Goal: Information Seeking & Learning: Learn about a topic

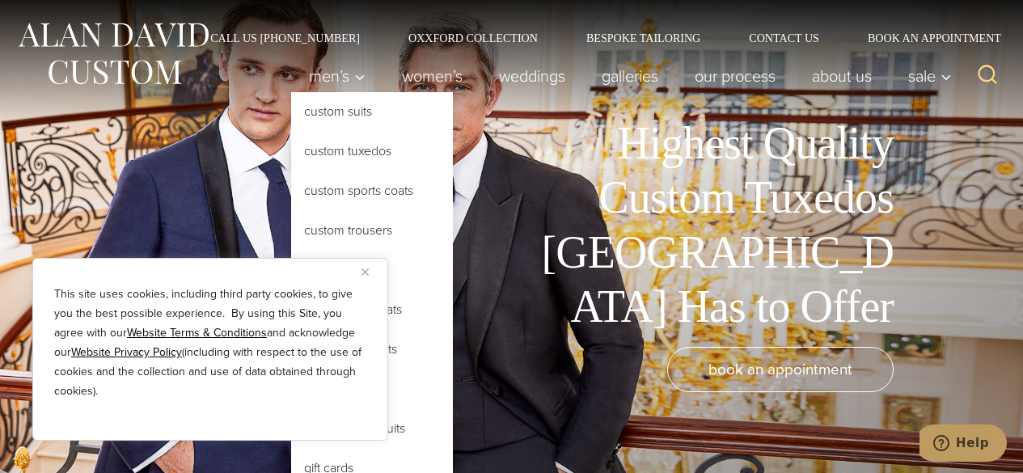
click at [335, 157] on link "Custom Tuxedos" at bounding box center [372, 151] width 162 height 39
click at [324, 81] on span "Men’s" at bounding box center [337, 76] width 57 height 16
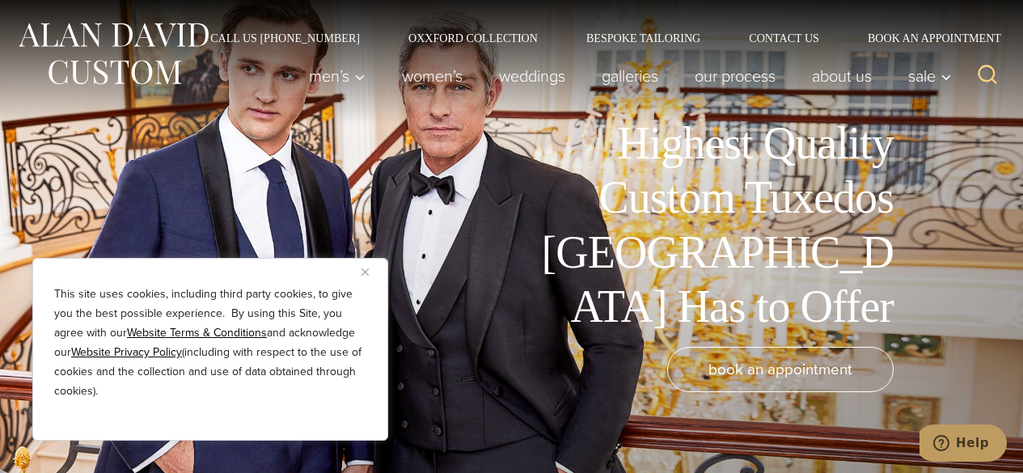
click at [362, 275] on button "Close" at bounding box center [370, 271] width 19 height 19
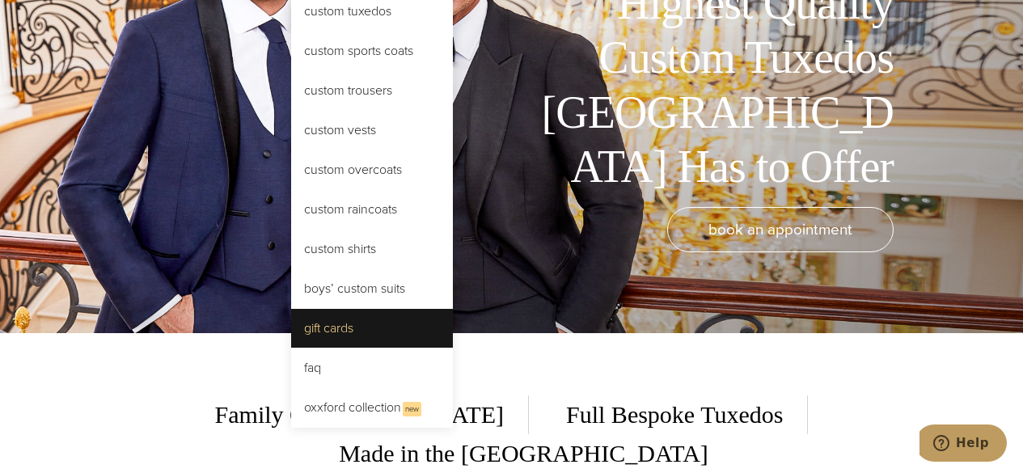
scroll to position [163, 0]
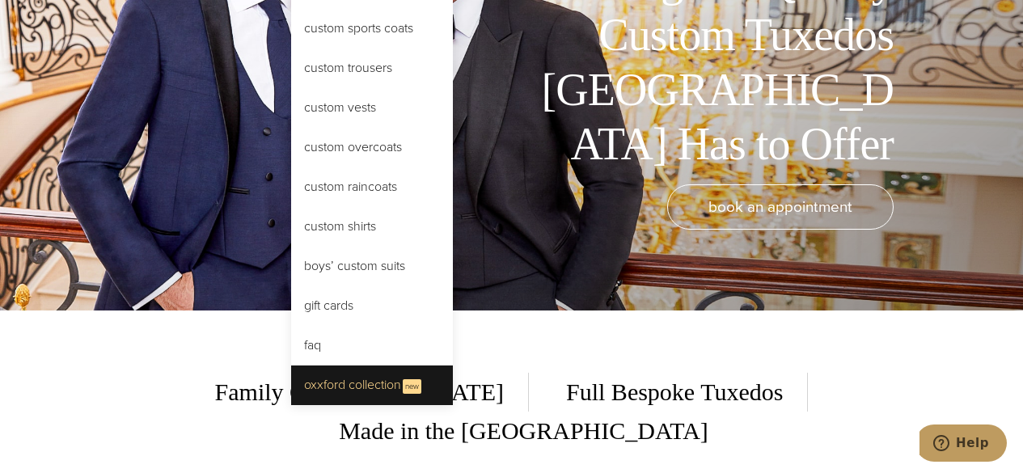
click at [364, 391] on link "Oxxford Collection New" at bounding box center [372, 385] width 162 height 40
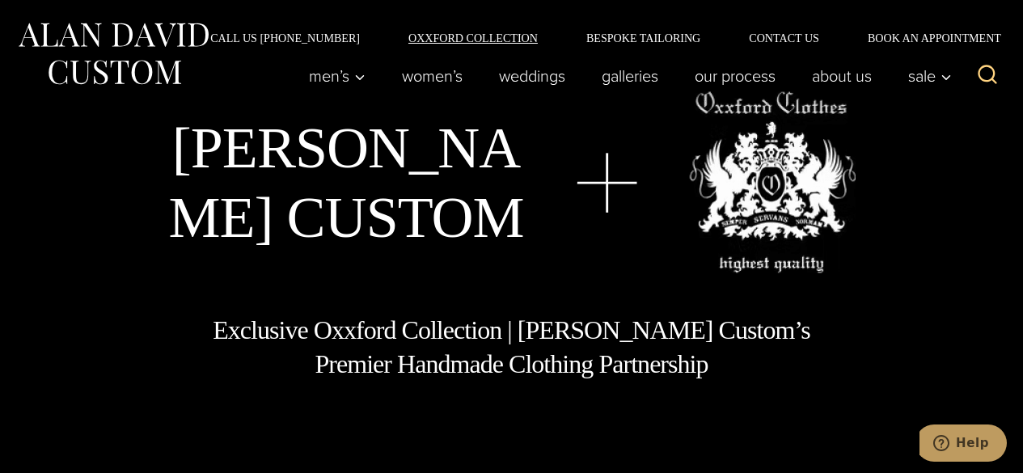
click at [515, 43] on link "Oxxford Collection" at bounding box center [473, 37] width 178 height 11
click at [610, 69] on link "Galleries" at bounding box center [630, 76] width 93 height 32
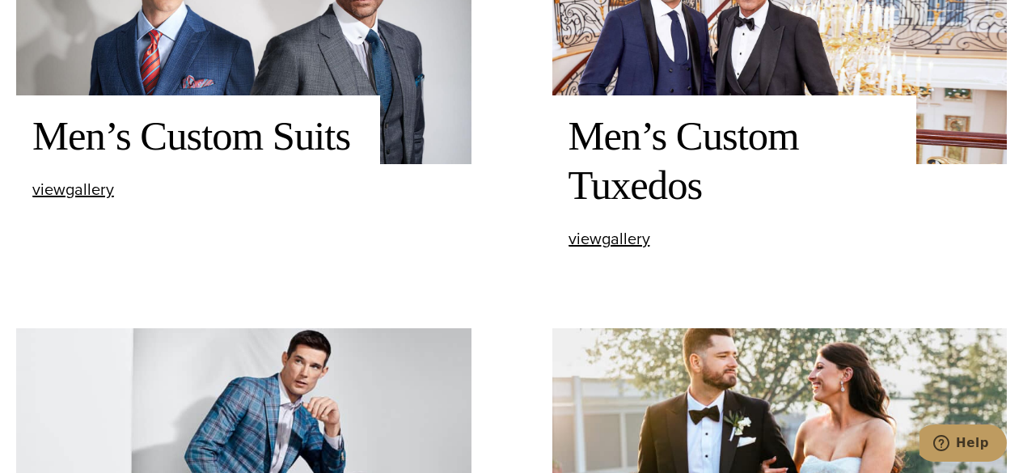
scroll to position [606, 0]
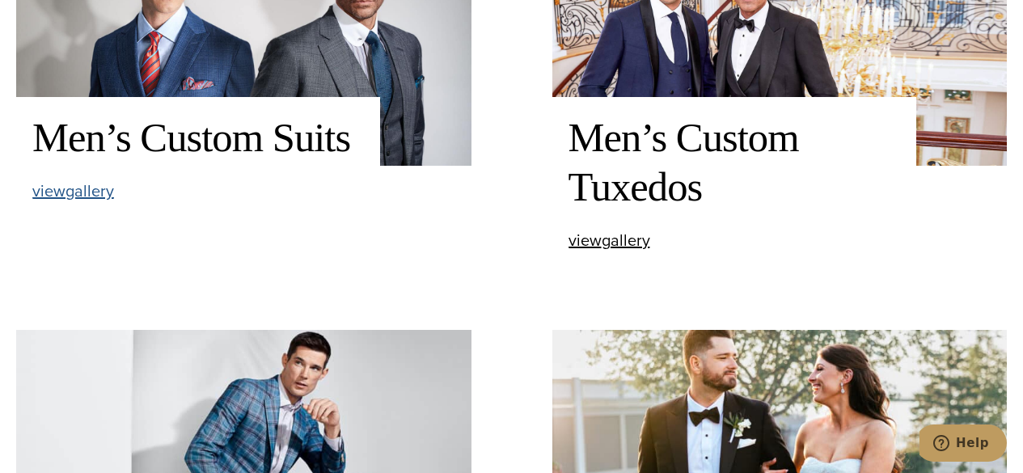
click at [89, 191] on span "view Men’s Custom Suits gallery" at bounding box center [73, 191] width 82 height 24
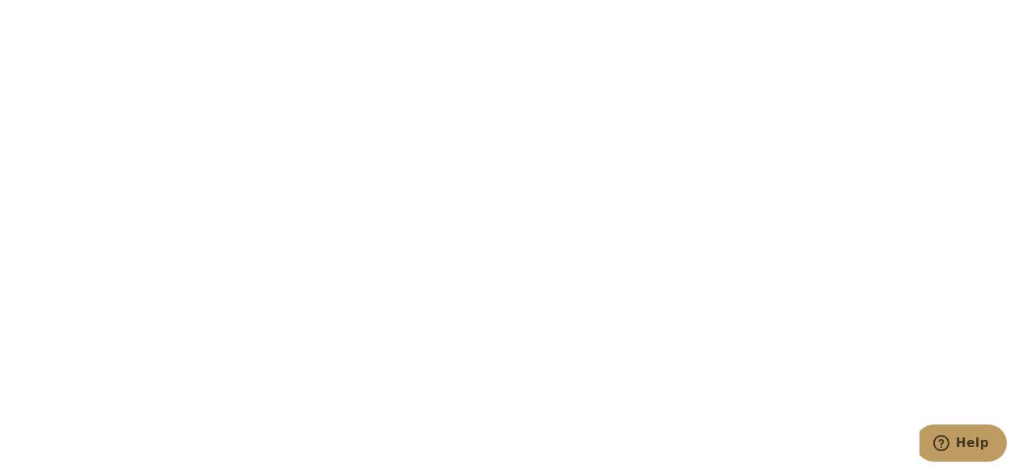
scroll to position [5586, 0]
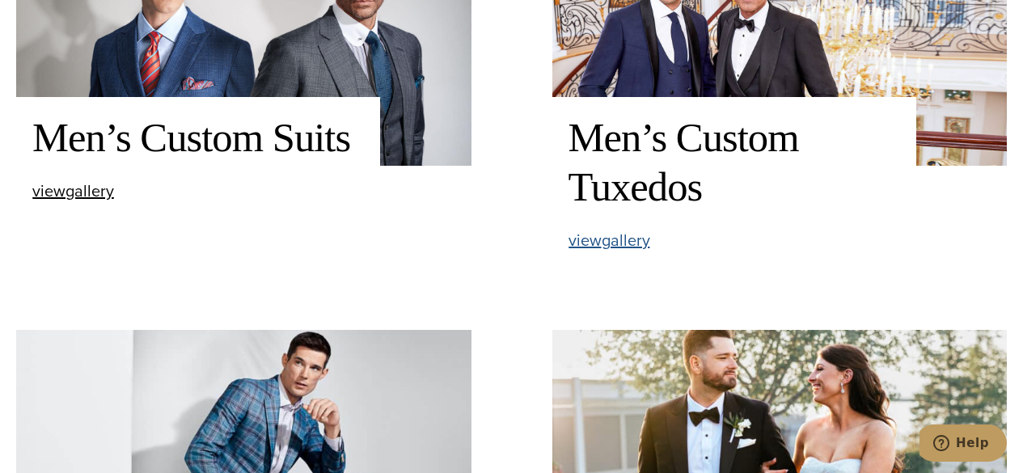
click at [621, 246] on span "view Men’s Custom Tuxedos gallery" at bounding box center [609, 240] width 82 height 24
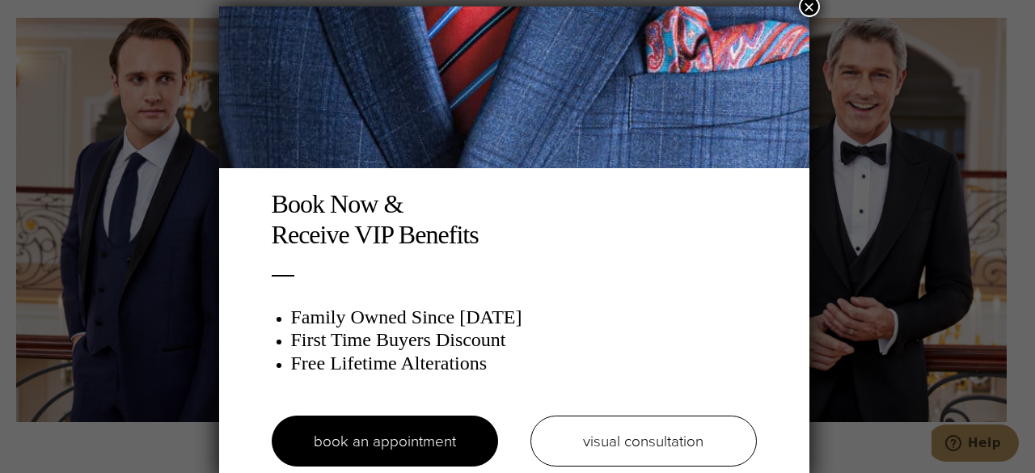
scroll to position [8, 0]
